Goal: Transaction & Acquisition: Subscribe to service/newsletter

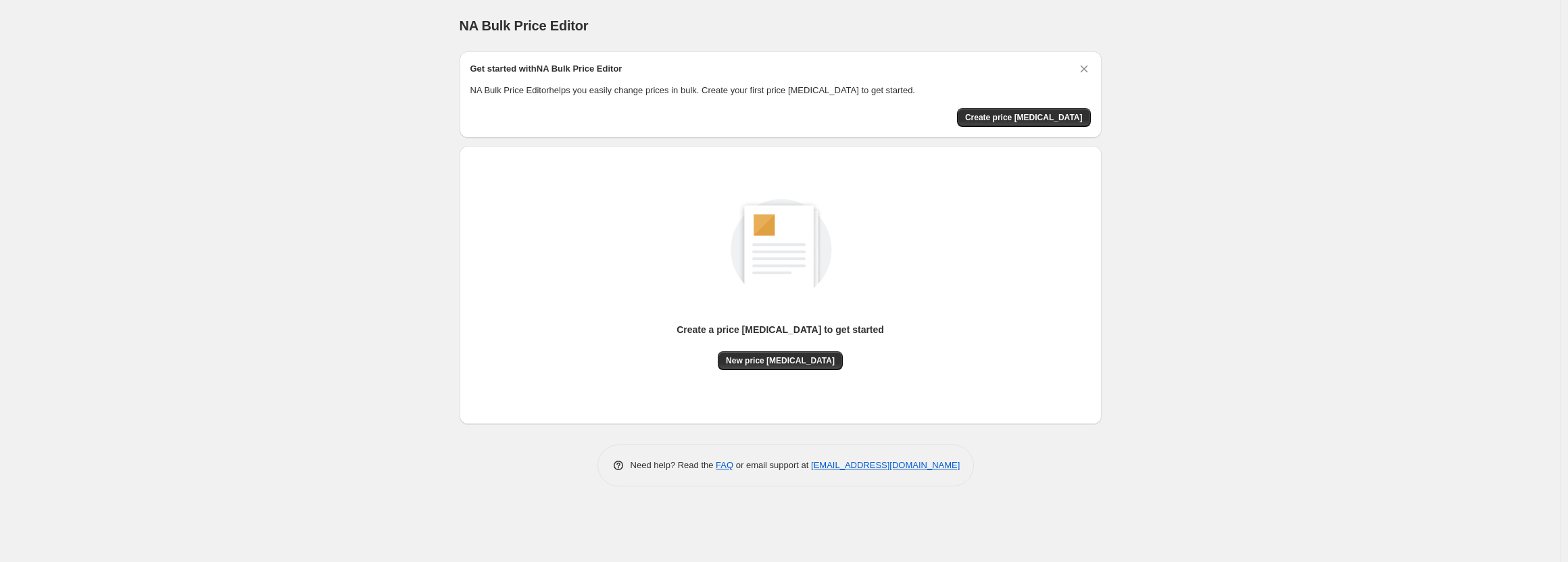
click at [300, 145] on div "NA Bulk Price Editor. This page is ready NA Bulk Price Editor Get started with …" at bounding box center [780, 281] width 1561 height 562
click at [774, 366] on span "New price [MEDICAL_DATA]" at bounding box center [781, 361] width 109 height 11
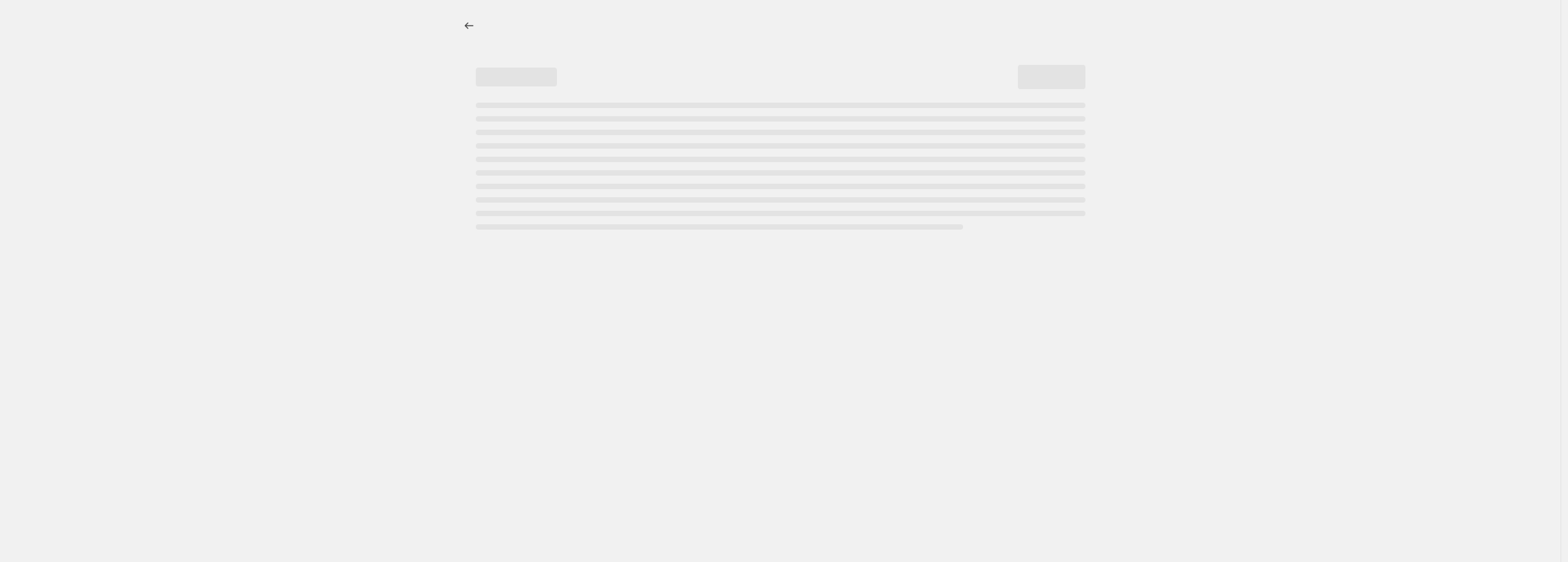
select select "percentage"
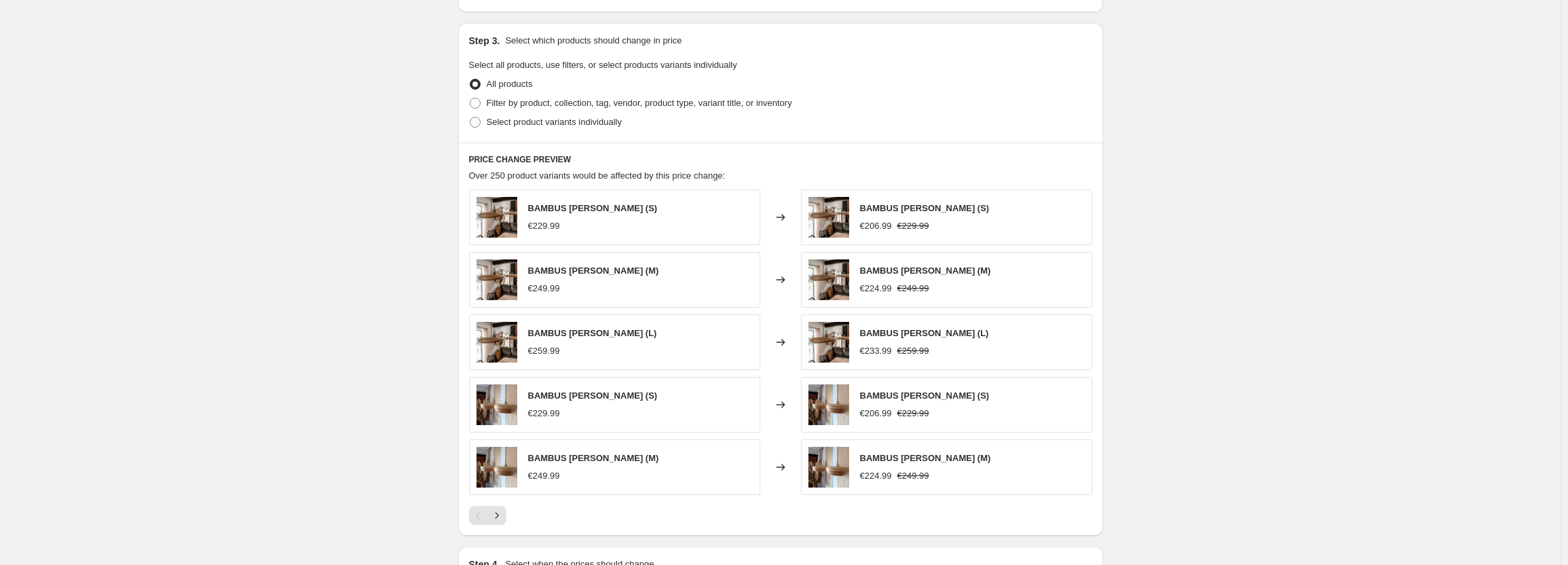
scroll to position [793, 0]
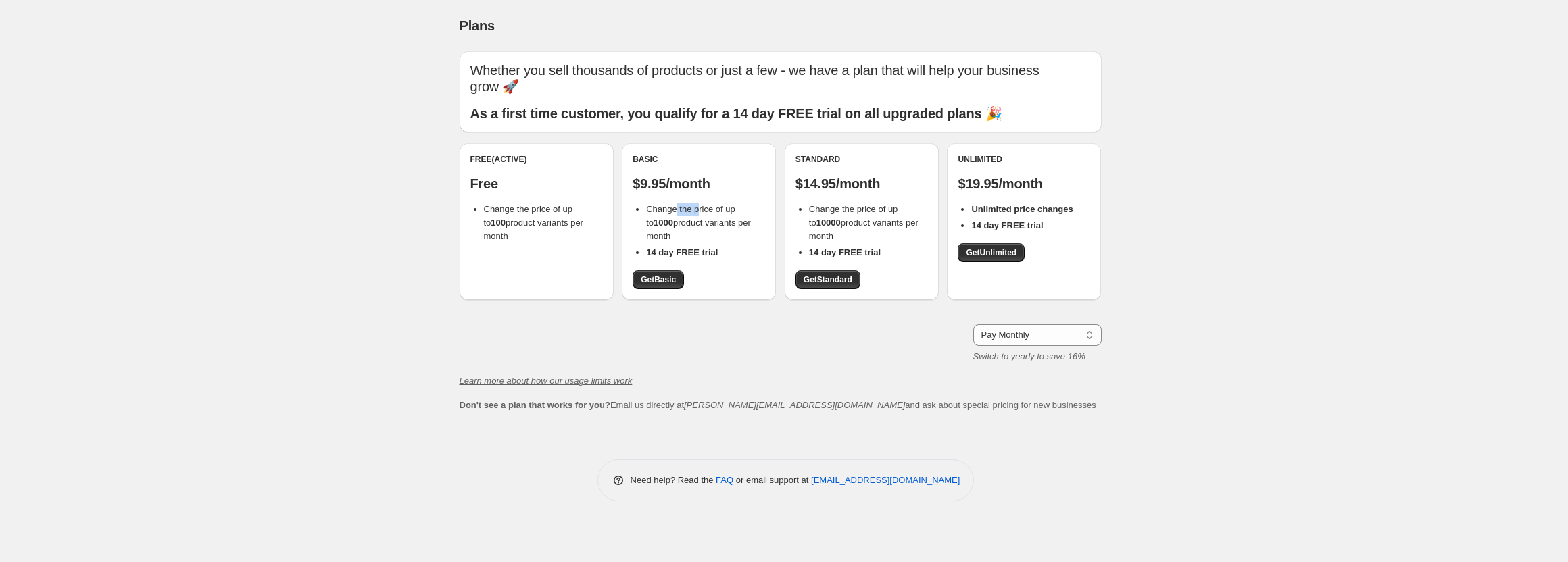
drag, startPoint x: 678, startPoint y: 205, endPoint x: 704, endPoint y: 205, distance: 26.0
click at [702, 205] on span "Change the price of up to 1000 product variants per month" at bounding box center [698, 222] width 105 height 37
click at [719, 212] on span "Change the price of up to 1000 product variants per month" at bounding box center [698, 222] width 105 height 37
drag, startPoint x: 722, startPoint y: 210, endPoint x: 702, endPoint y: 209, distance: 20.0
click at [704, 209] on span "Change the price of up to 1000 product variants per month" at bounding box center [698, 222] width 105 height 37
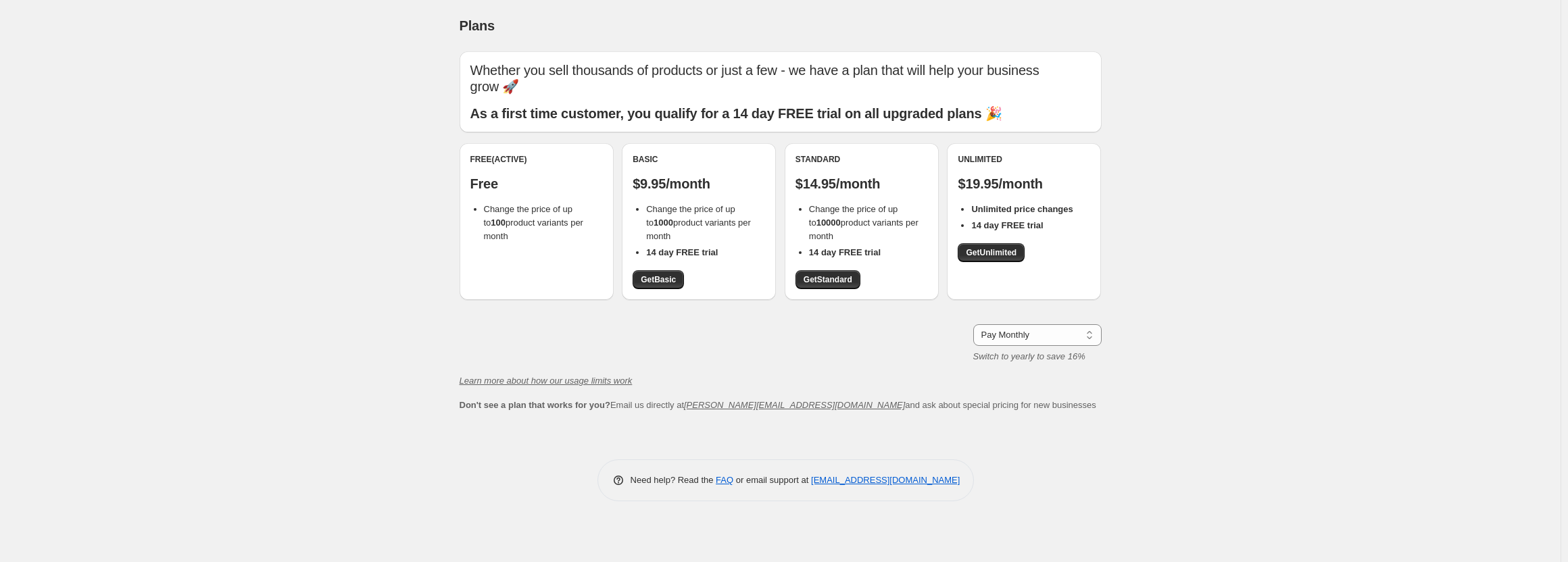
click at [675, 211] on span "Change the price of up to 1000 product variants per month" at bounding box center [698, 222] width 105 height 37
click at [308, 231] on div "Plans. This page is ready Plans Whether you sell thousands of products or just …" at bounding box center [780, 281] width 1561 height 562
click at [655, 282] on span "Get Basic" at bounding box center [658, 280] width 35 height 11
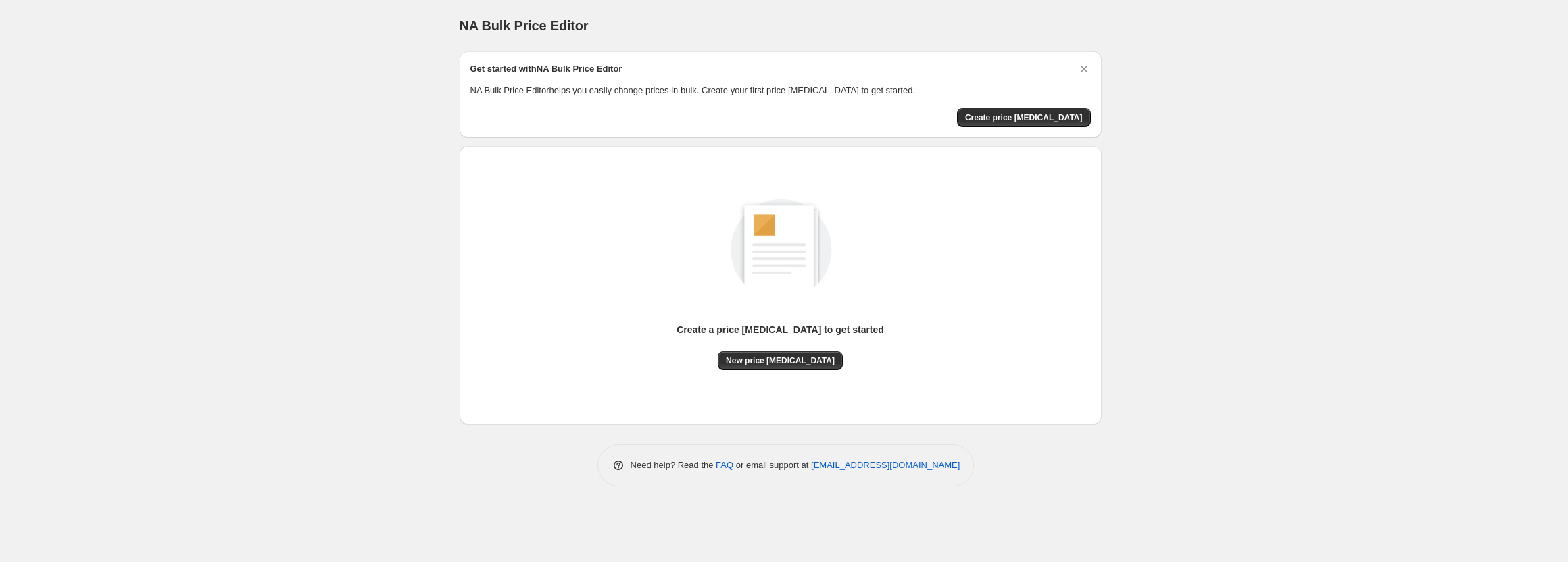
click at [241, 163] on div "NA Bulk Price Editor. This page is ready NA Bulk Price Editor Get started with …" at bounding box center [780, 281] width 1561 height 562
click at [280, 152] on div "NA Bulk Price Editor. This page is ready NA Bulk Price Editor Get started with …" at bounding box center [780, 281] width 1561 height 562
click at [279, 152] on div "NA Bulk Price Editor. This page is ready NA Bulk Price Editor Get started with …" at bounding box center [780, 281] width 1561 height 562
